Goal: Find specific page/section: Find specific page/section

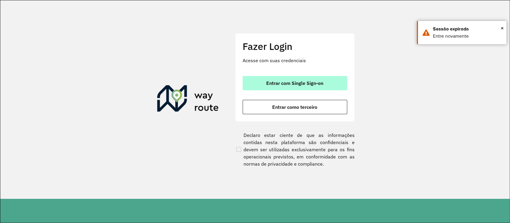
click at [314, 77] on button "Entrar com Single Sign-on" at bounding box center [294, 83] width 105 height 14
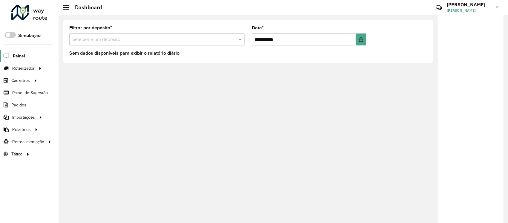
click at [19, 54] on span "Painel" at bounding box center [19, 56] width 12 height 6
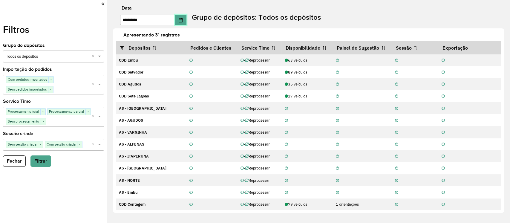
click at [186, 21] on button "Choose Date" at bounding box center [180, 20] width 11 height 10
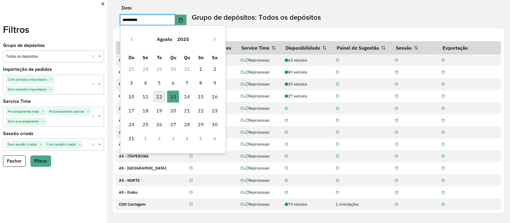
click at [157, 99] on span "12" at bounding box center [159, 96] width 12 height 12
type input "**********"
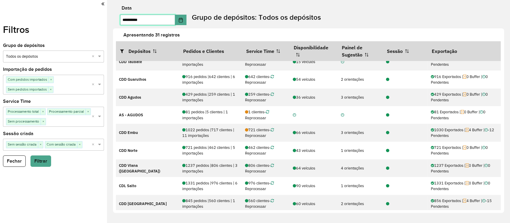
scroll to position [119, 0]
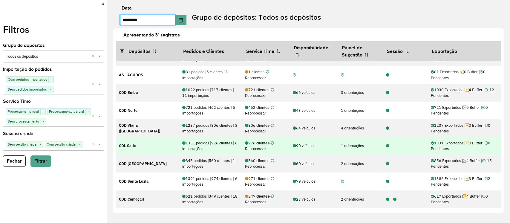
click at [382, 145] on div at bounding box center [385, 146] width 7 height 6
click at [386, 146] on icon at bounding box center [387, 146] width 3 height 4
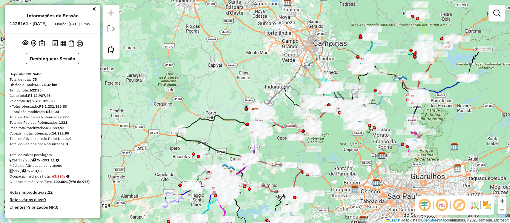
click at [50, 195] on strong "12" at bounding box center [50, 191] width 5 height 5
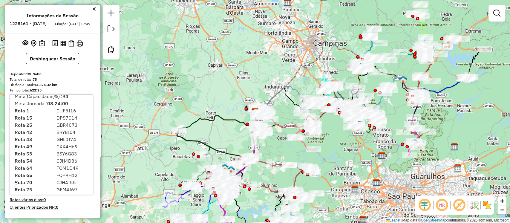
scroll to position [13, 0]
